Goal: Transaction & Acquisition: Purchase product/service

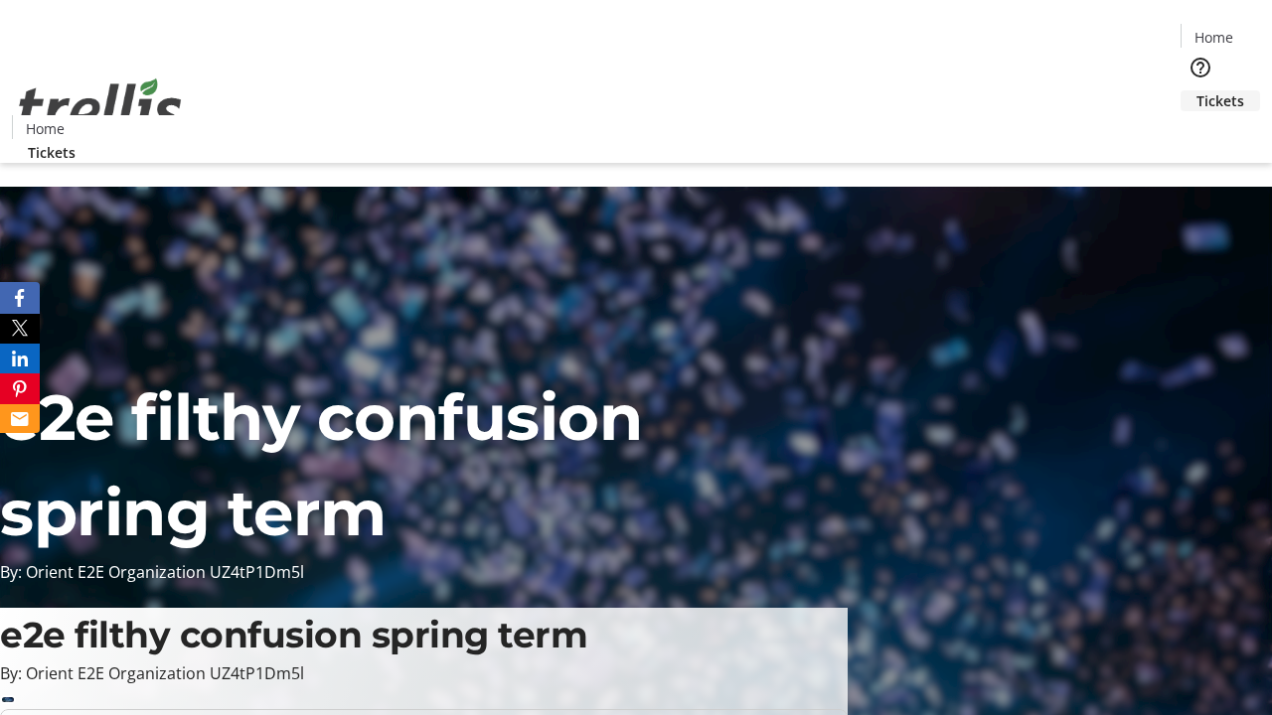
click at [1196, 90] on span "Tickets" at bounding box center [1220, 100] width 48 height 21
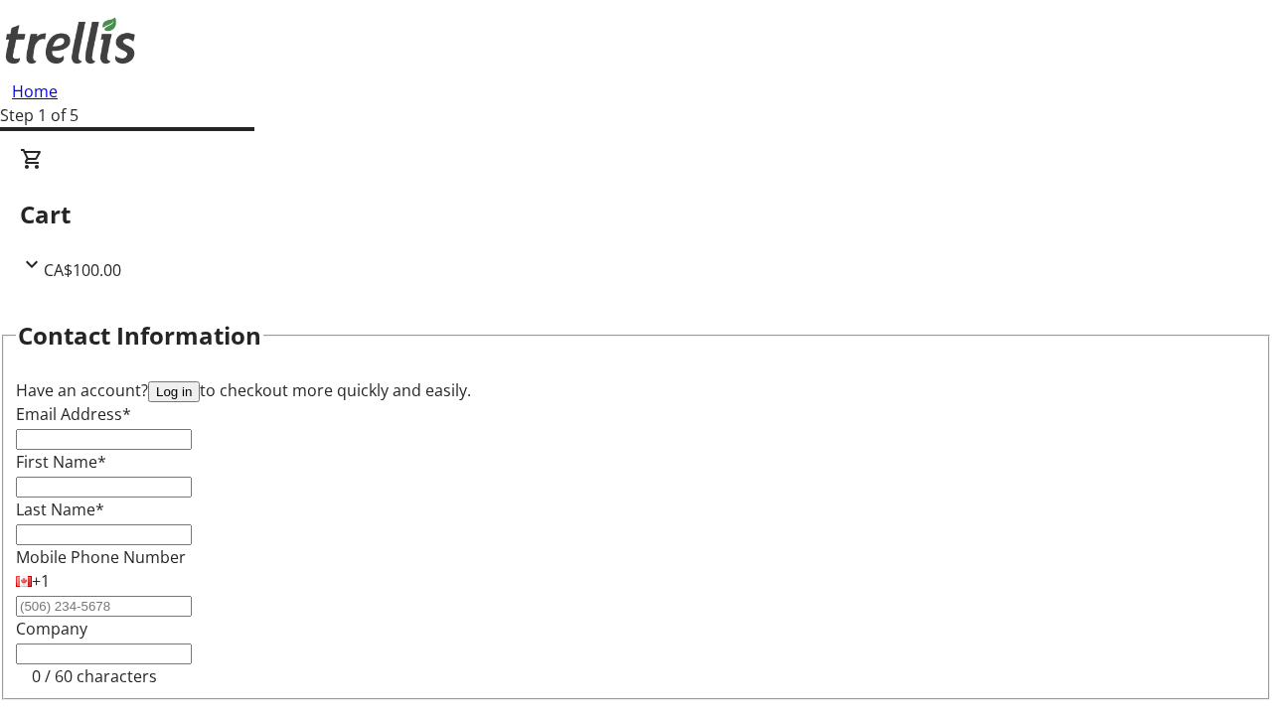
type input "FREE"
type input "[EMAIL_ADDRESS][DOMAIN_NAME]"
type input "[PERSON_NAME]"
